Goal: Find specific page/section: Find specific page/section

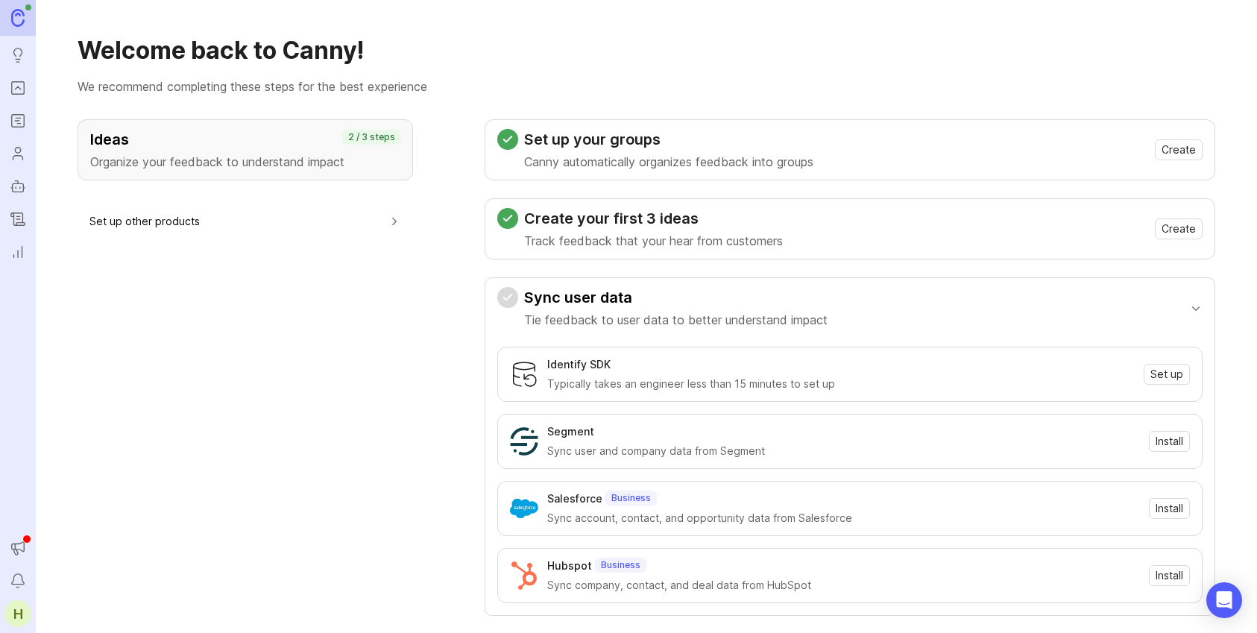
click at [14, 121] on icon "Roadmaps" at bounding box center [18, 121] width 16 height 18
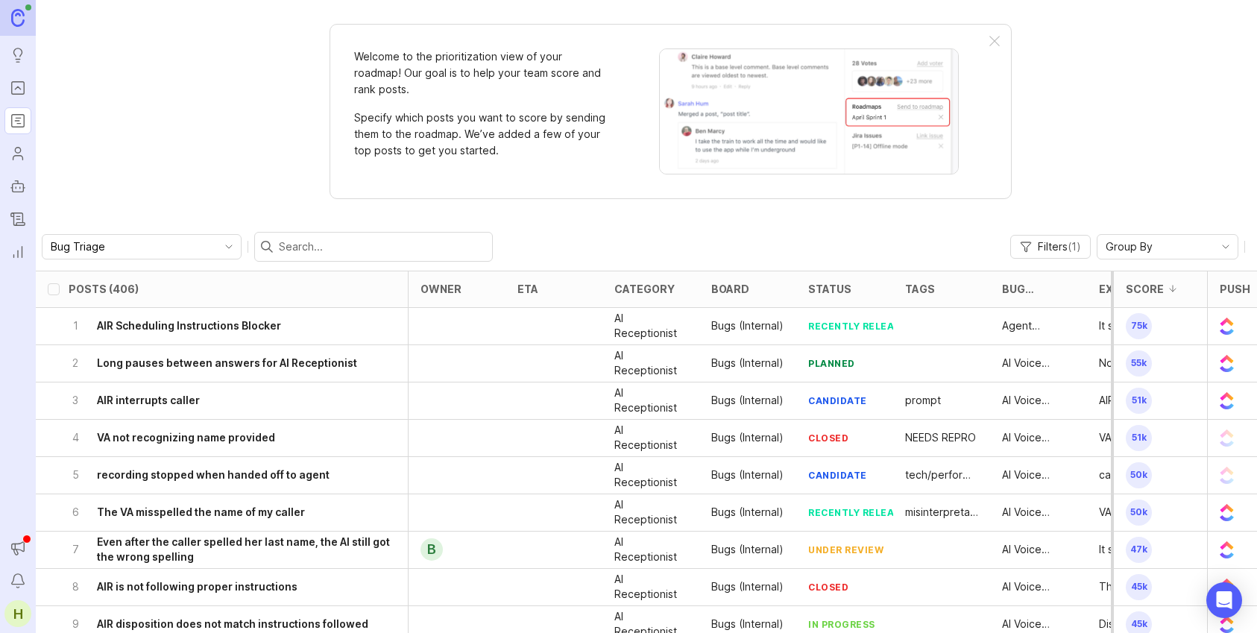
click at [294, 247] on input "text" at bounding box center [382, 247] width 207 height 16
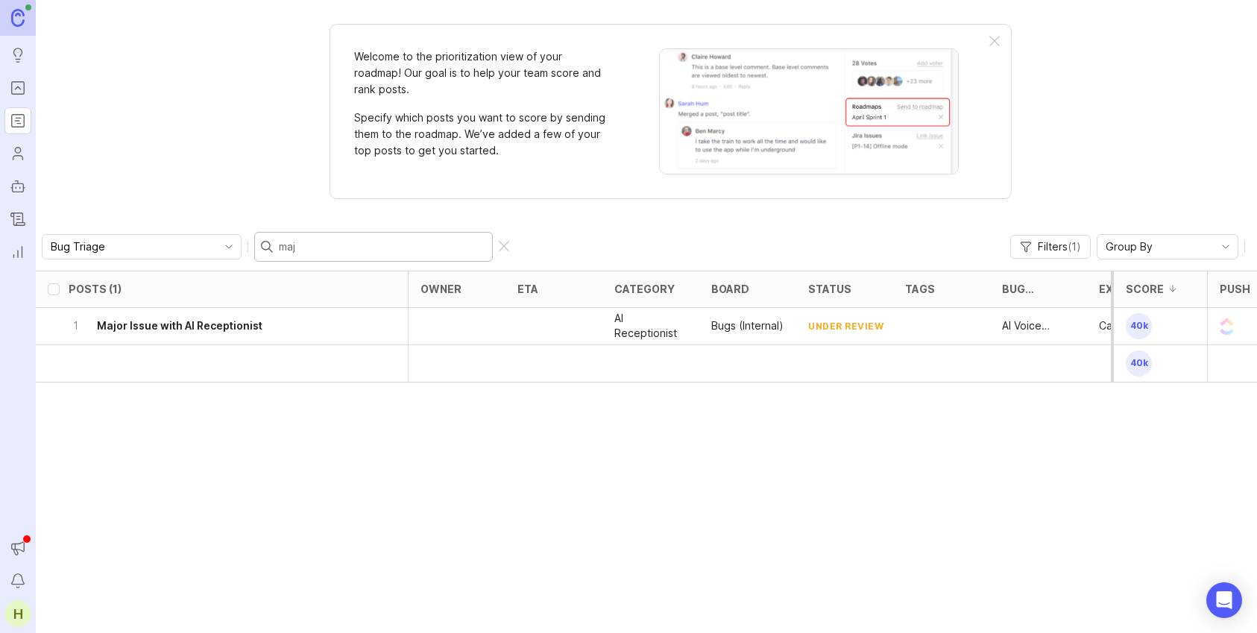
type input "maj"
click at [186, 329] on h6 "Major Issue with AI Receptionist" at bounding box center [179, 325] width 165 height 15
